Goal: Contribute content

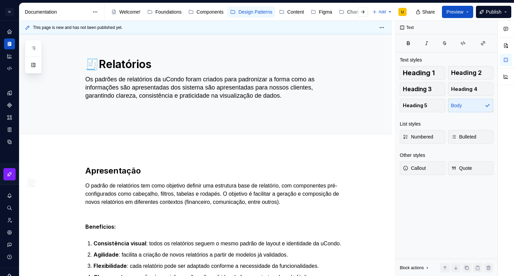
scroll to position [1124, 0]
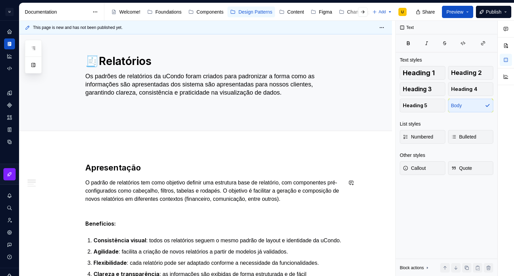
type textarea "*"
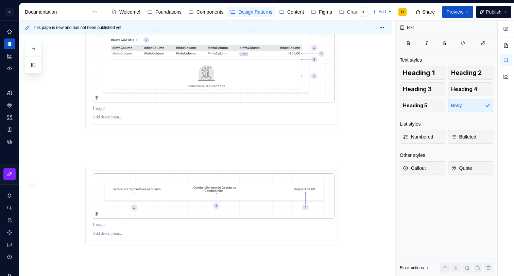
scroll to position [1374, 0]
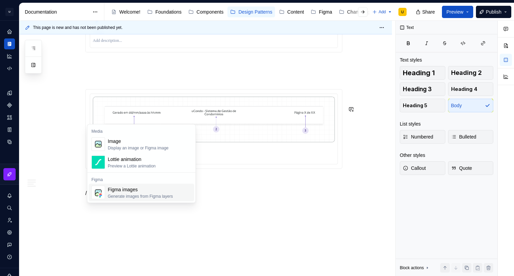
click at [111, 146] on div "Display an image or Figma image" at bounding box center [138, 147] width 61 height 5
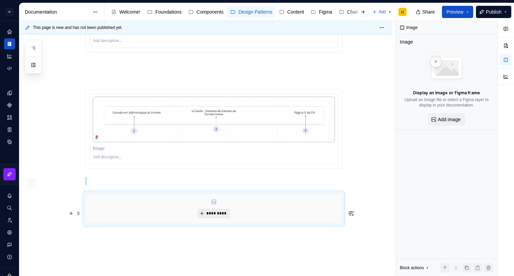
click at [227, 218] on button "*********" at bounding box center [213, 213] width 32 height 10
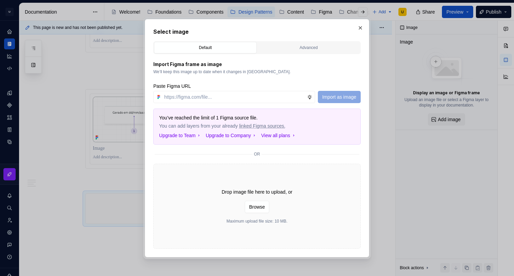
type textarea "*"
type input "[URL][DOMAIN_NAME]"
type textarea "*"
type input "[URL][DOMAIN_NAME]"
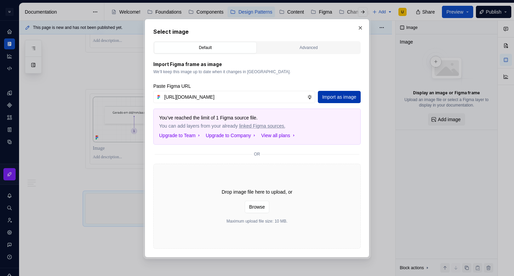
click at [339, 97] on span "Import as image" at bounding box center [339, 96] width 34 height 7
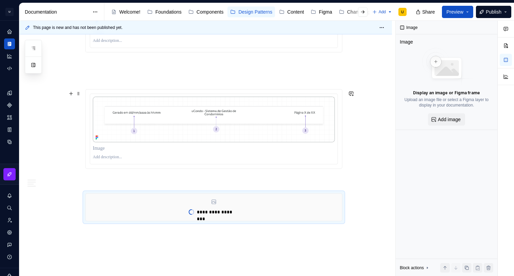
type textarea "*"
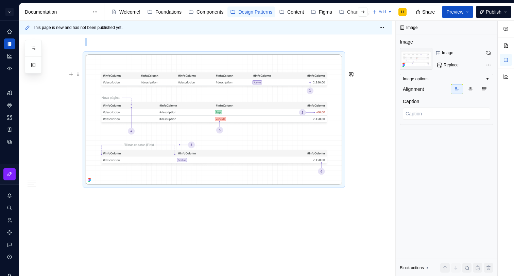
scroll to position [1512, 0]
